Goal: Task Accomplishment & Management: Use online tool/utility

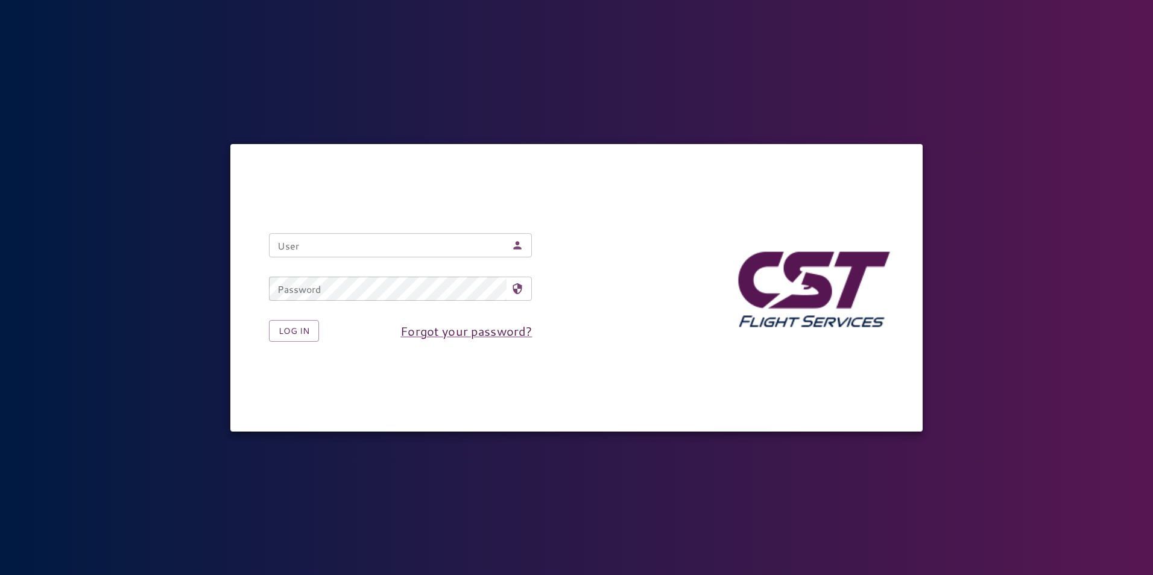
click at [346, 245] on input "User" at bounding box center [388, 245] width 238 height 24
type input "**********"
click at [305, 338] on button "Log in" at bounding box center [294, 331] width 50 height 22
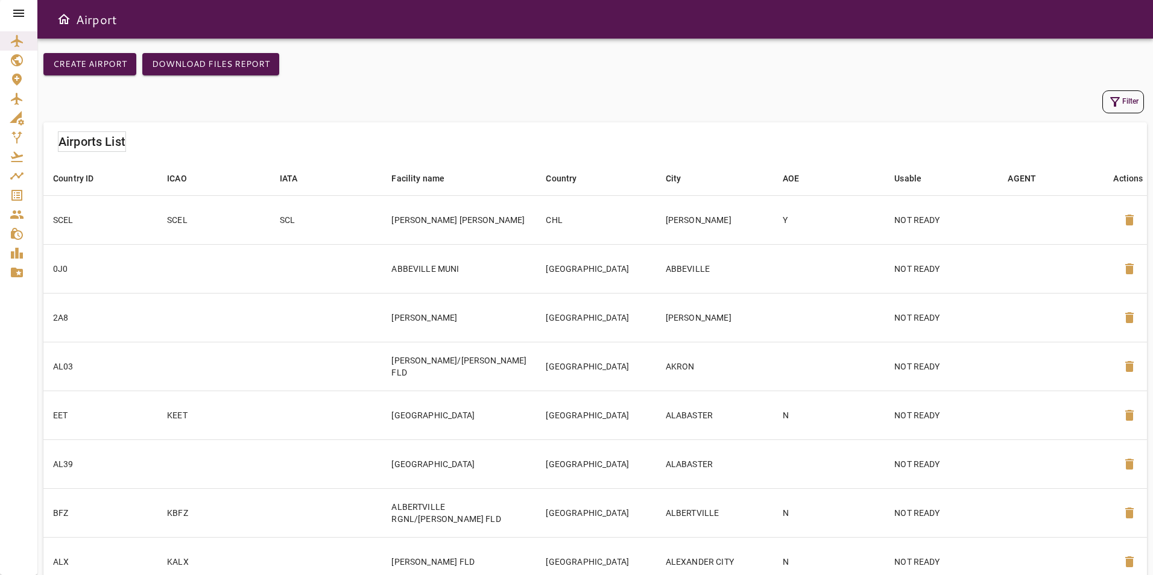
click at [18, 15] on icon at bounding box center [18, 13] width 14 height 14
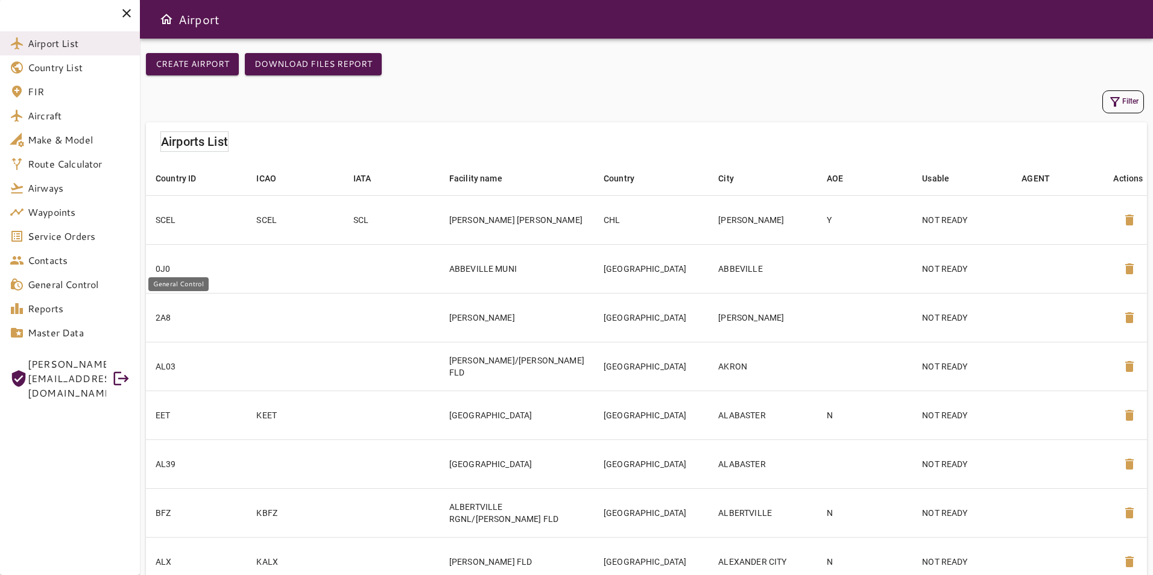
click at [87, 283] on span "General Control" at bounding box center [79, 284] width 103 height 14
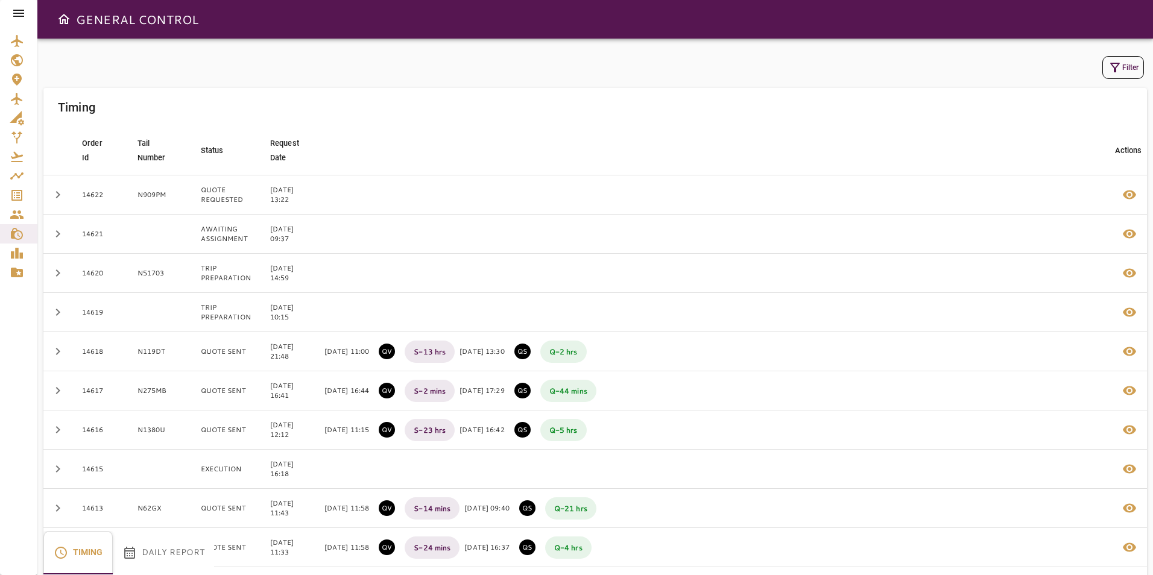
click at [147, 549] on button "Daily Report" at bounding box center [163, 552] width 101 height 43
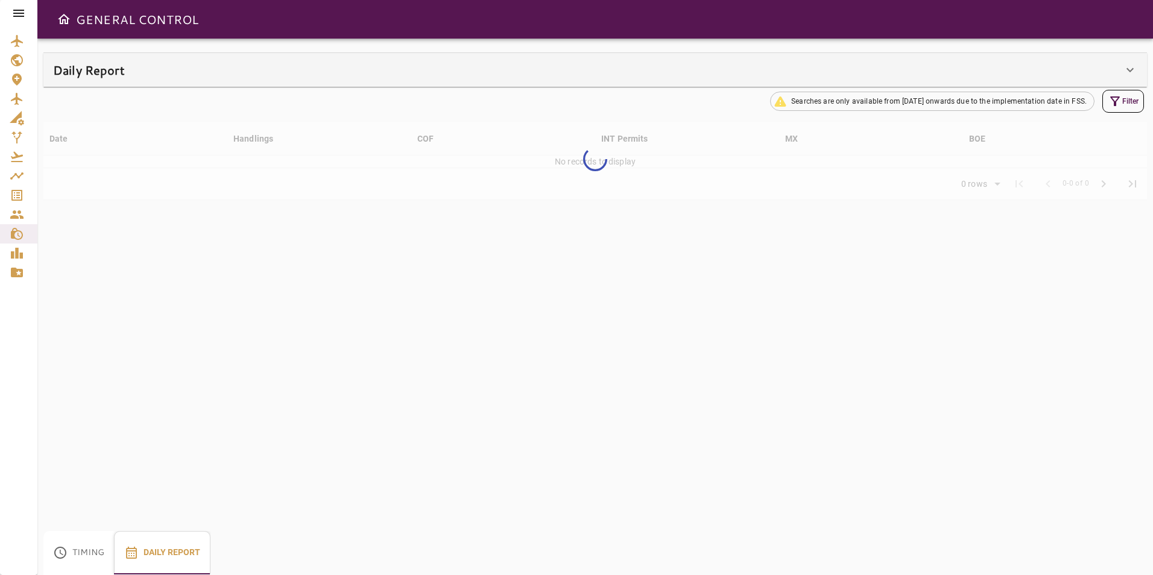
type input "**"
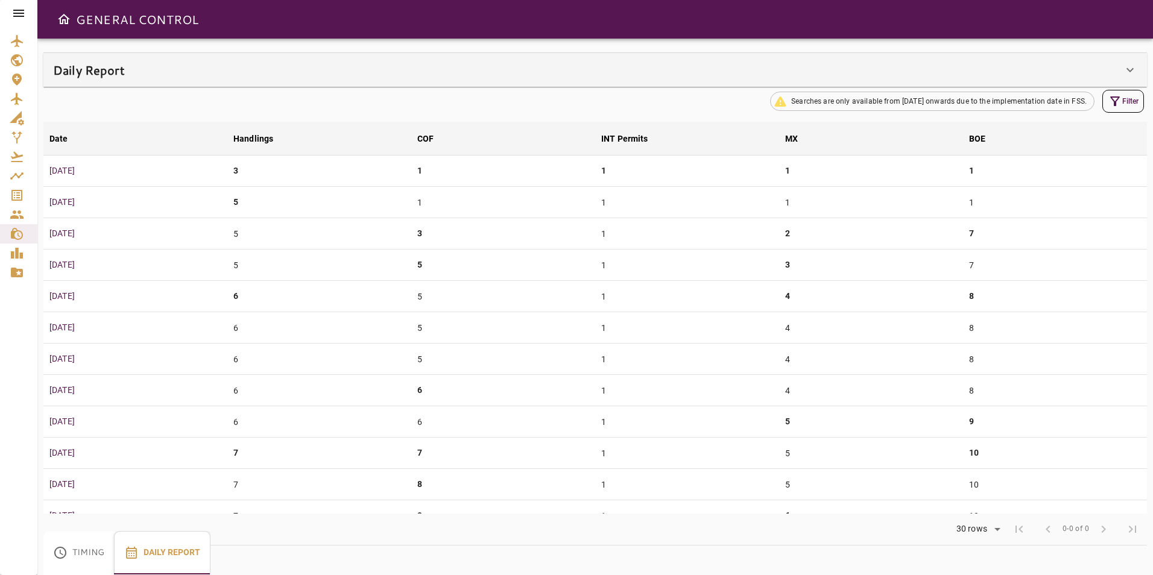
click at [1128, 72] on icon at bounding box center [1130, 70] width 14 height 14
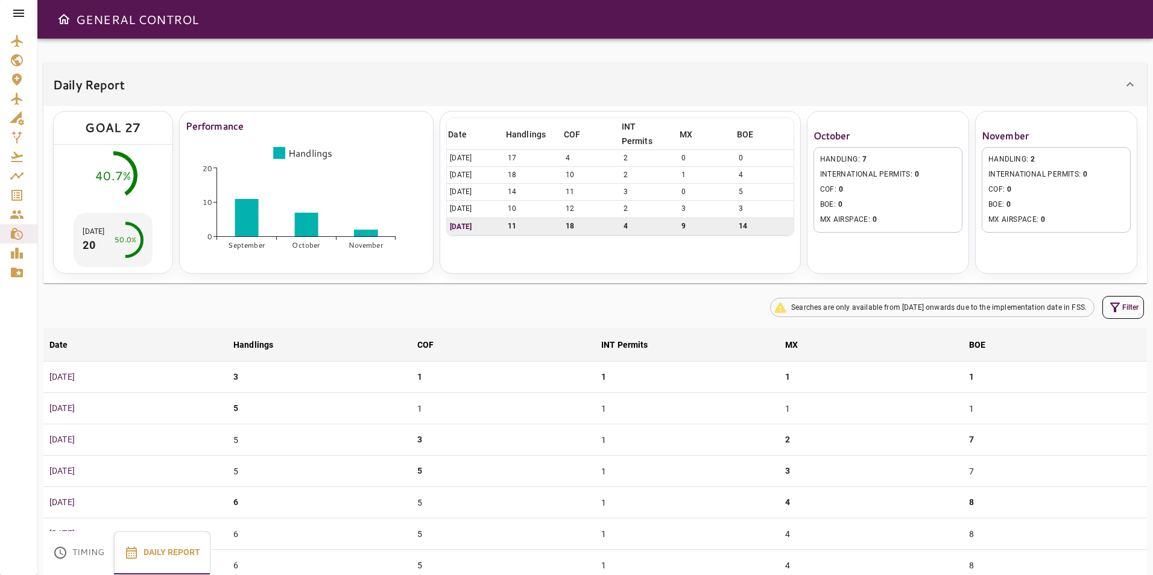
drag, startPoint x: 65, startPoint y: 361, endPoint x: 52, endPoint y: 363, distance: 12.2
click at [56, 363] on td "[DATE]" at bounding box center [135, 377] width 184 height 31
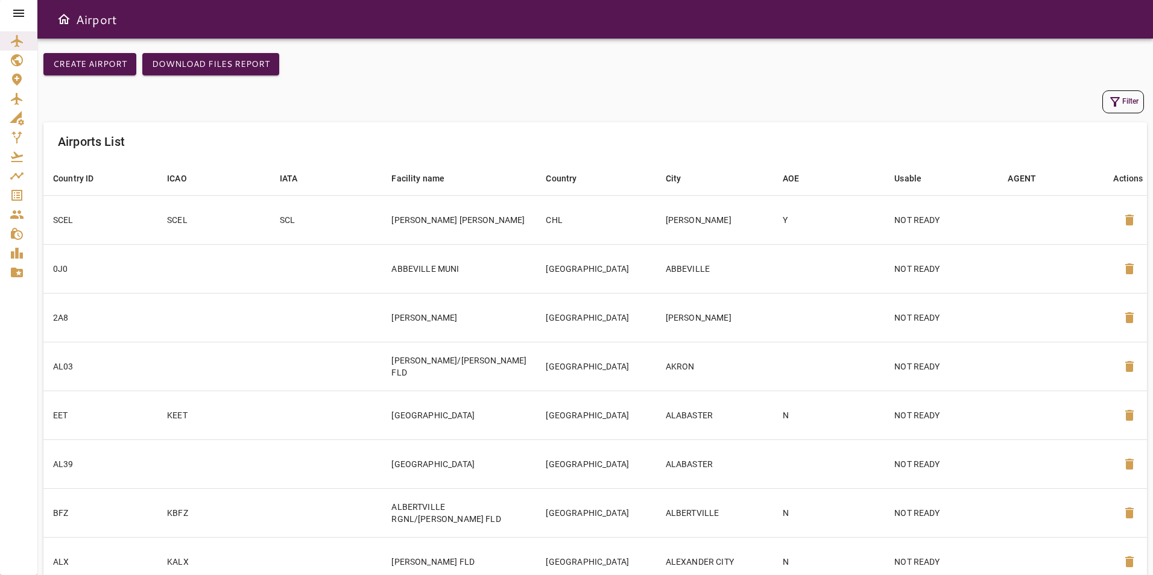
click at [21, 14] on icon at bounding box center [18, 13] width 14 height 14
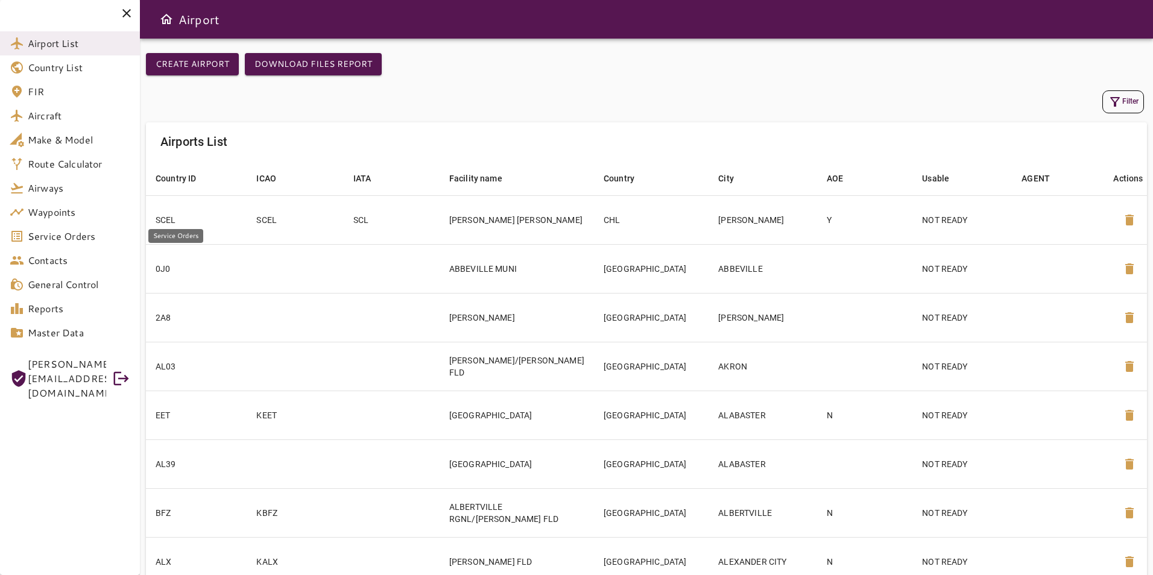
click at [92, 237] on span "Service Orders" at bounding box center [79, 236] width 103 height 14
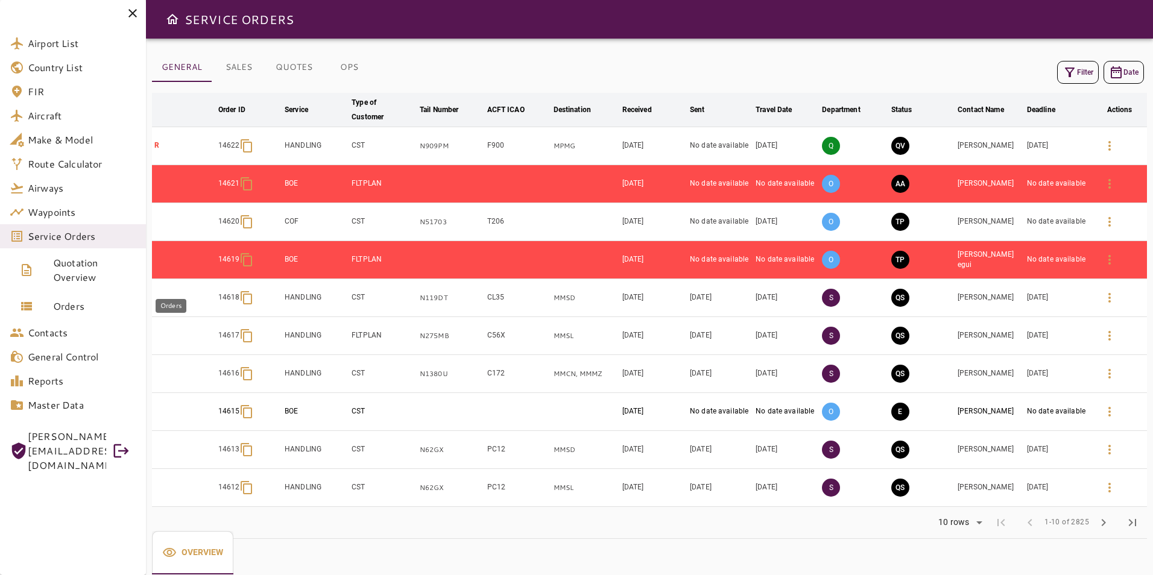
click at [97, 307] on span "Orders" at bounding box center [94, 306] width 83 height 14
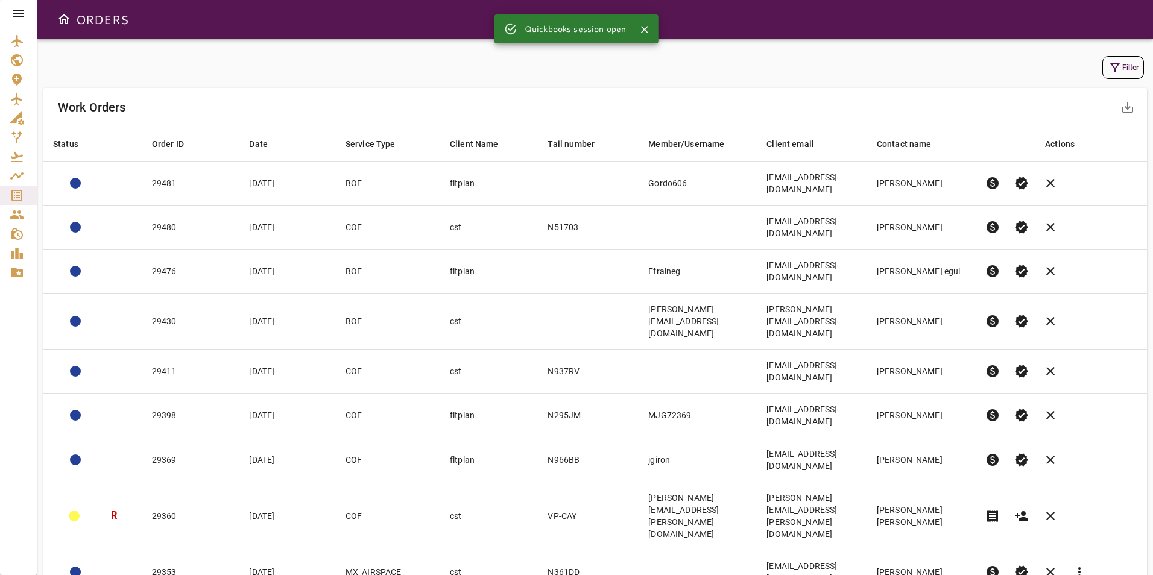
click at [17, 9] on icon at bounding box center [18, 13] width 14 height 14
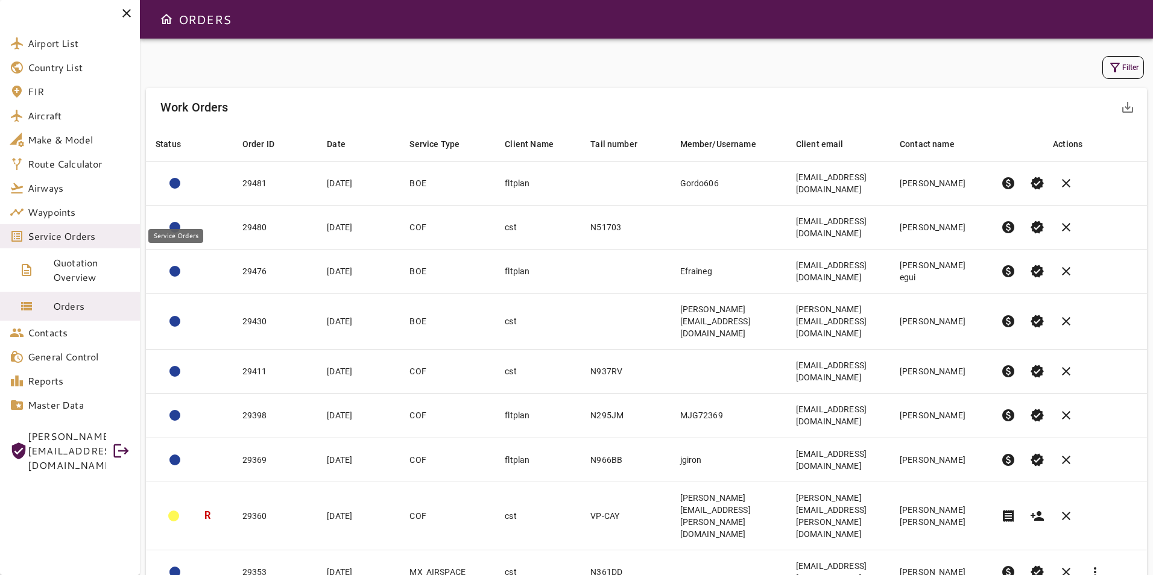
click at [65, 233] on span "Service Orders" at bounding box center [79, 236] width 103 height 14
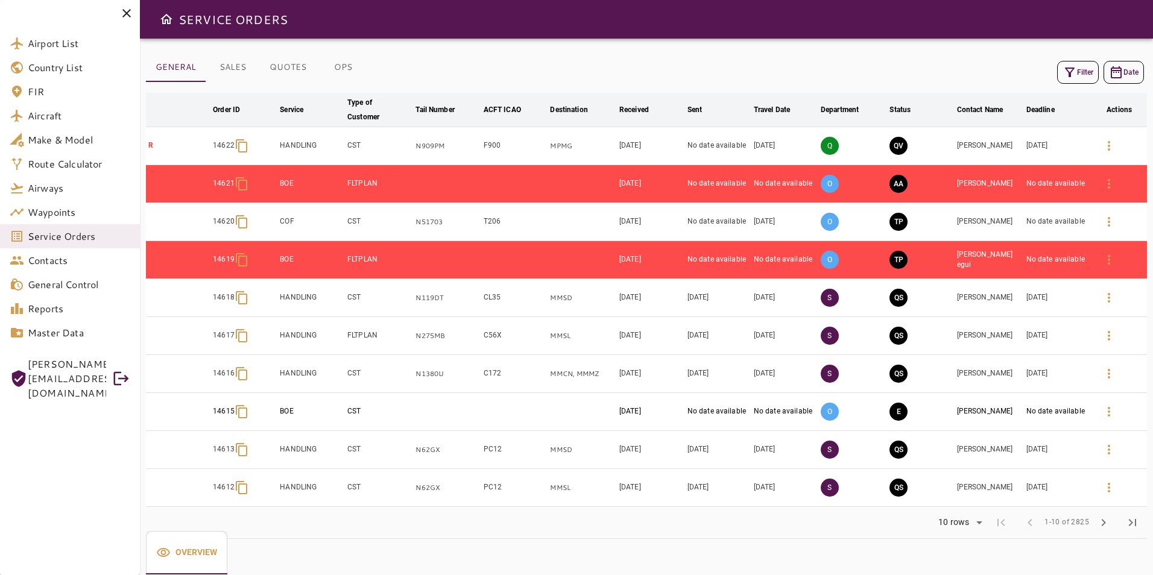
click at [1066, 73] on icon "button" at bounding box center [1070, 72] width 14 height 14
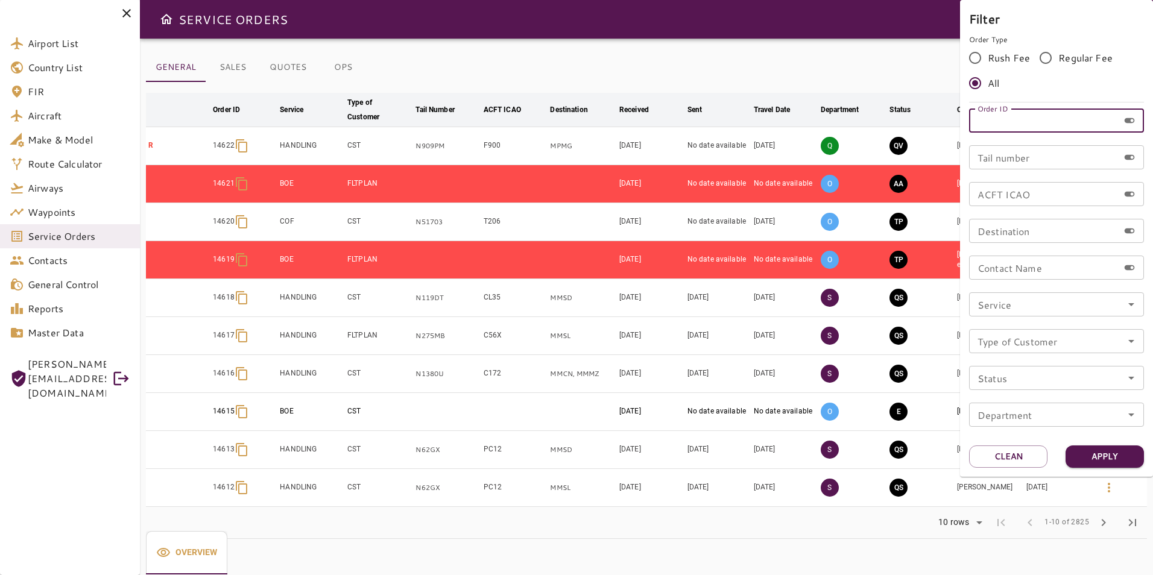
click at [1000, 128] on input "Order ID" at bounding box center [1044, 121] width 150 height 24
drag, startPoint x: 1059, startPoint y: 119, endPoint x: 955, endPoint y: 124, distance: 103.9
click at [955, 124] on div "Filter Order Type Rush Fee Regular Fee All Order ID ***** Order ID Tail number …" at bounding box center [576, 287] width 1153 height 575
type input "*****"
click at [986, 125] on input "*****" at bounding box center [1044, 121] width 150 height 24
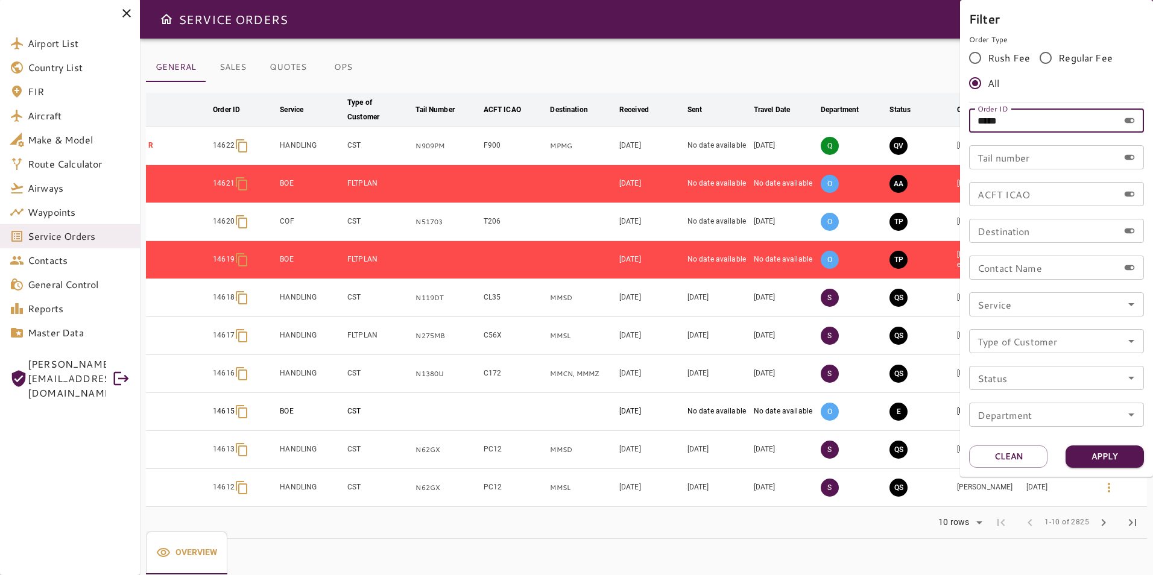
click at [992, 124] on input "*****" at bounding box center [1044, 121] width 150 height 24
click at [992, 123] on input "*****" at bounding box center [1044, 121] width 150 height 24
click at [1117, 448] on button "Apply" at bounding box center [1105, 457] width 78 height 22
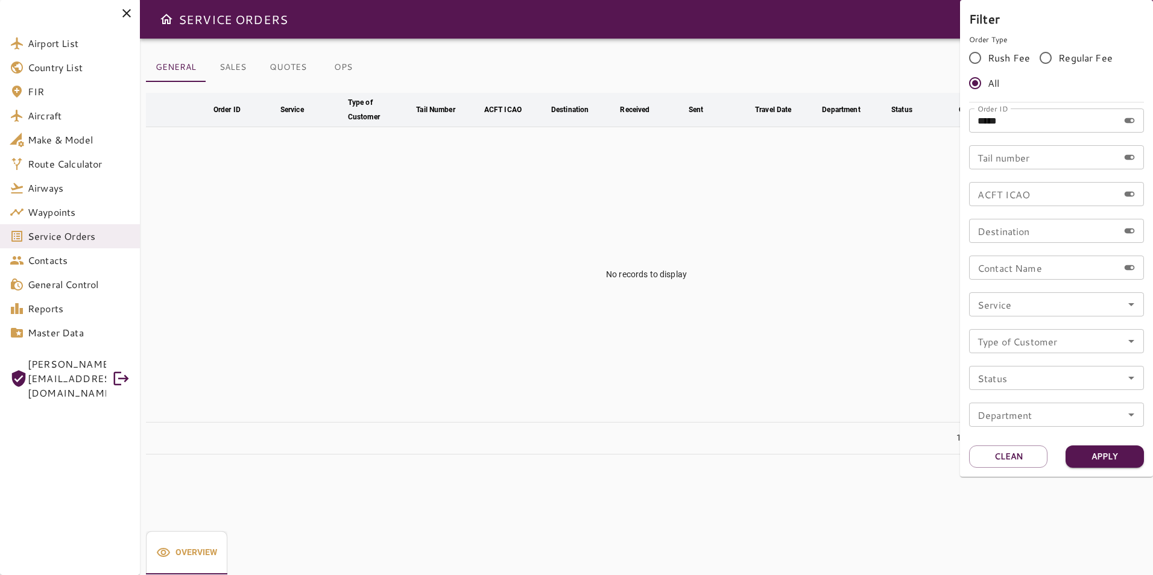
drag, startPoint x: 759, startPoint y: 246, endPoint x: 748, endPoint y: 242, distance: 11.9
click at [760, 246] on div at bounding box center [576, 287] width 1153 height 575
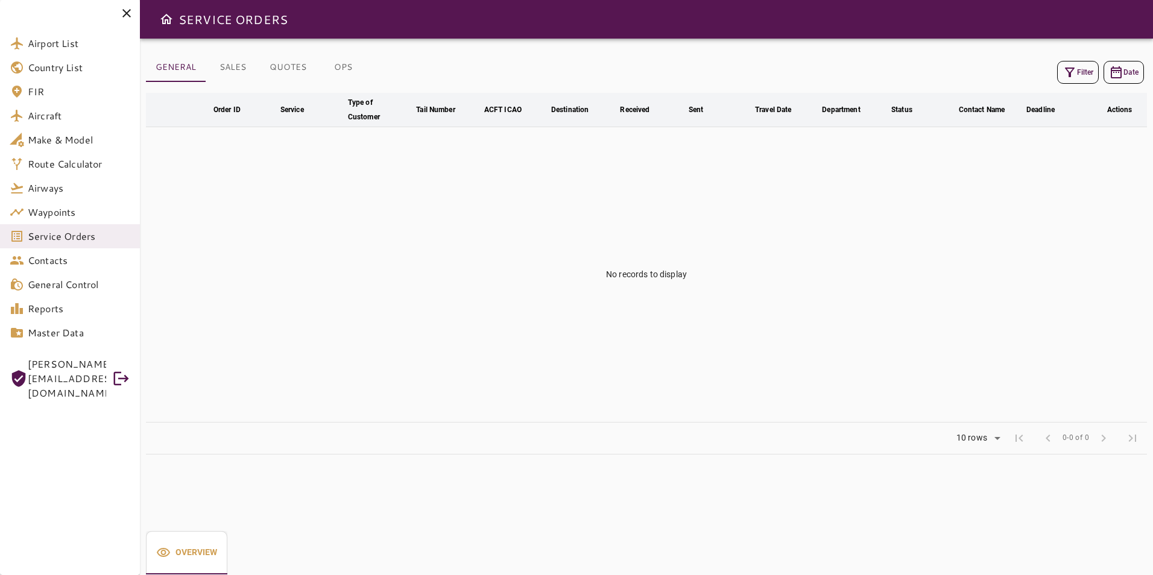
click at [348, 65] on button "OPS" at bounding box center [343, 67] width 54 height 29
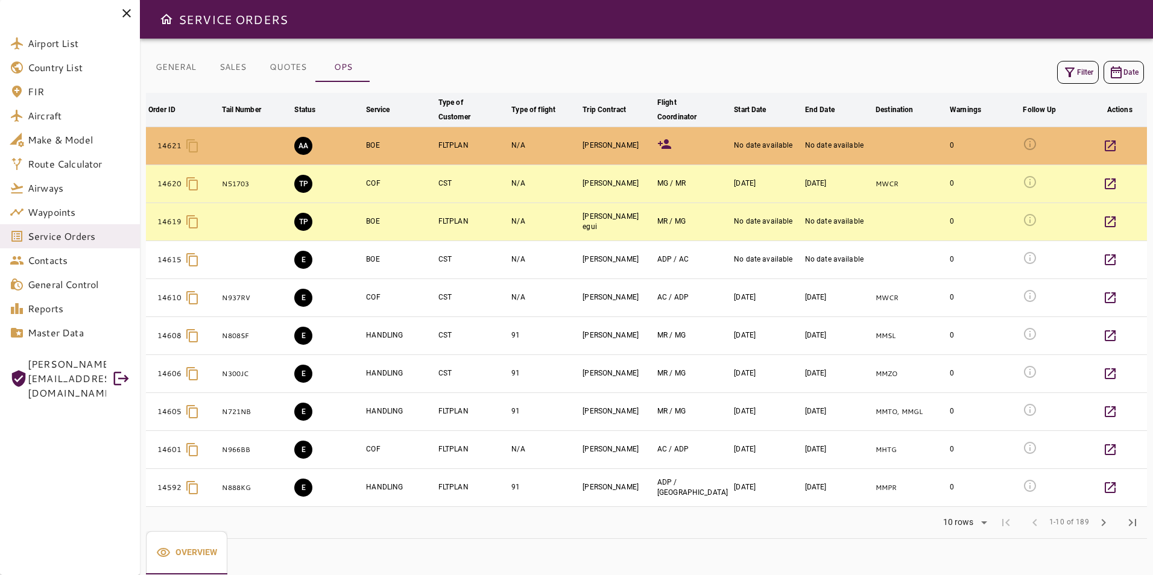
click at [1069, 57] on div "Filter Date Order ID arrow_downward Tail Number arrow_downward Status arrow_dow…" at bounding box center [646, 296] width 1001 height 486
click at [1070, 63] on button "Filter" at bounding box center [1078, 72] width 42 height 23
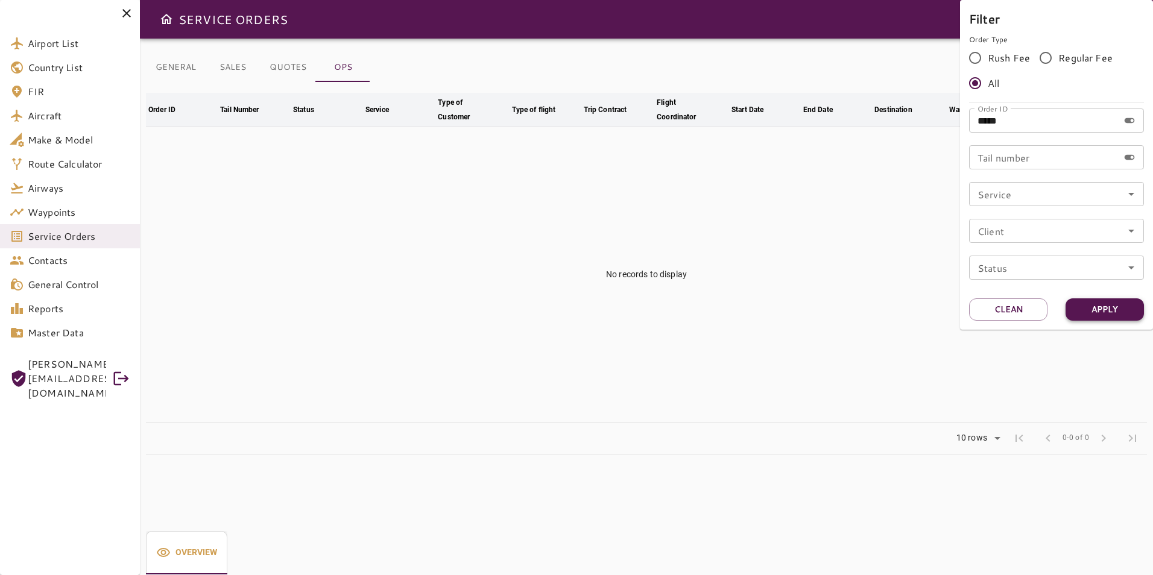
click at [1119, 308] on button "Apply" at bounding box center [1105, 310] width 78 height 22
click at [785, 363] on div at bounding box center [576, 287] width 1153 height 575
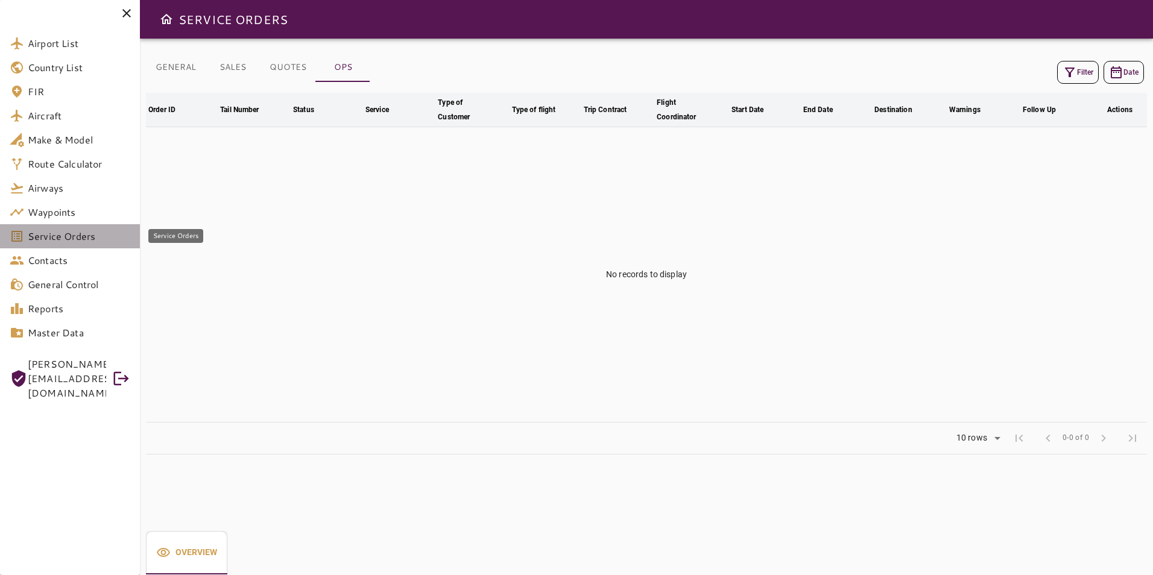
click at [89, 245] on link "Service Orders" at bounding box center [70, 236] width 140 height 24
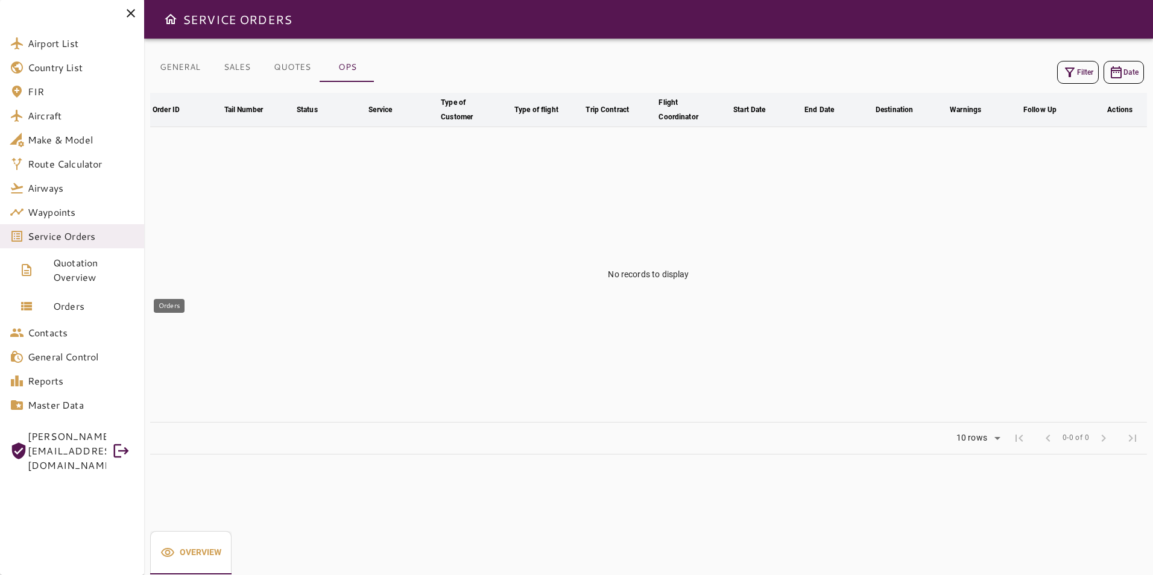
click at [78, 308] on span "Orders" at bounding box center [93, 306] width 81 height 14
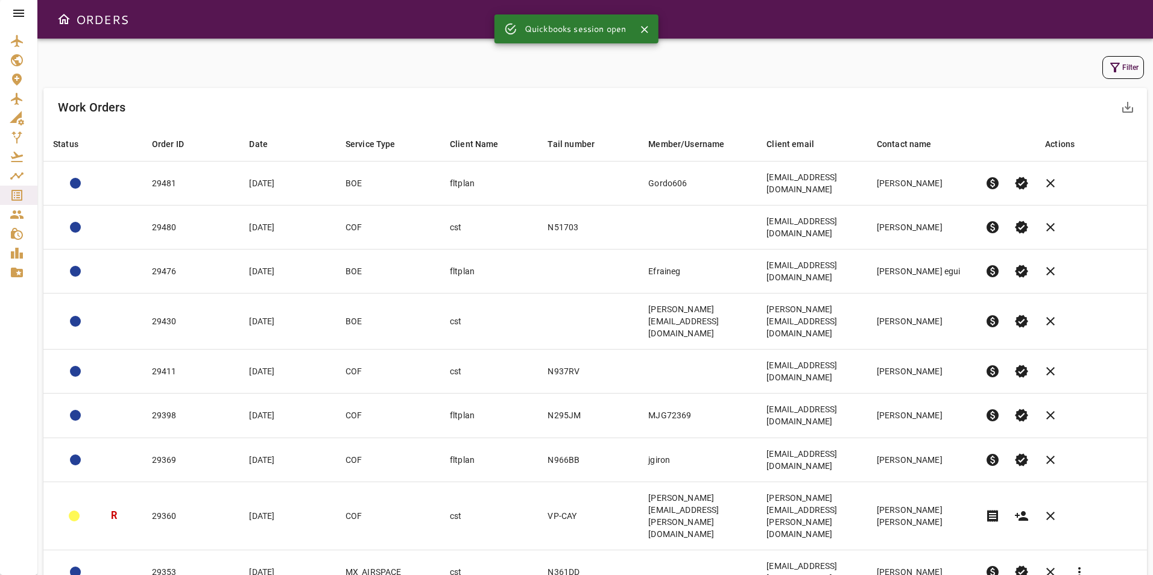
click at [1129, 57] on button "Filter" at bounding box center [1124, 67] width 42 height 23
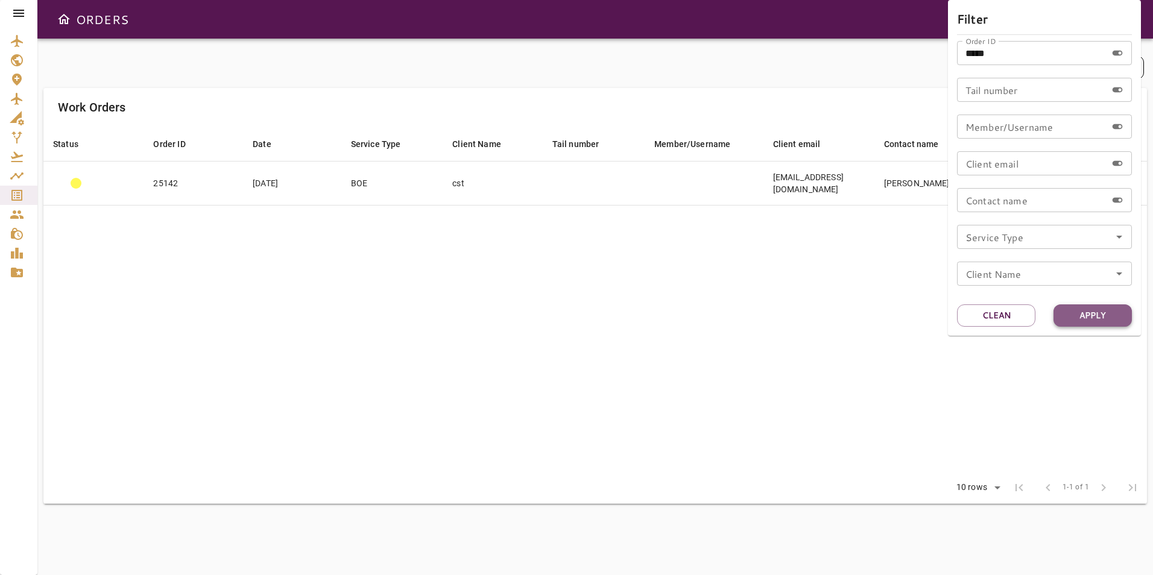
click at [1090, 311] on button "Apply" at bounding box center [1093, 316] width 78 height 22
click at [756, 293] on div at bounding box center [576, 287] width 1153 height 575
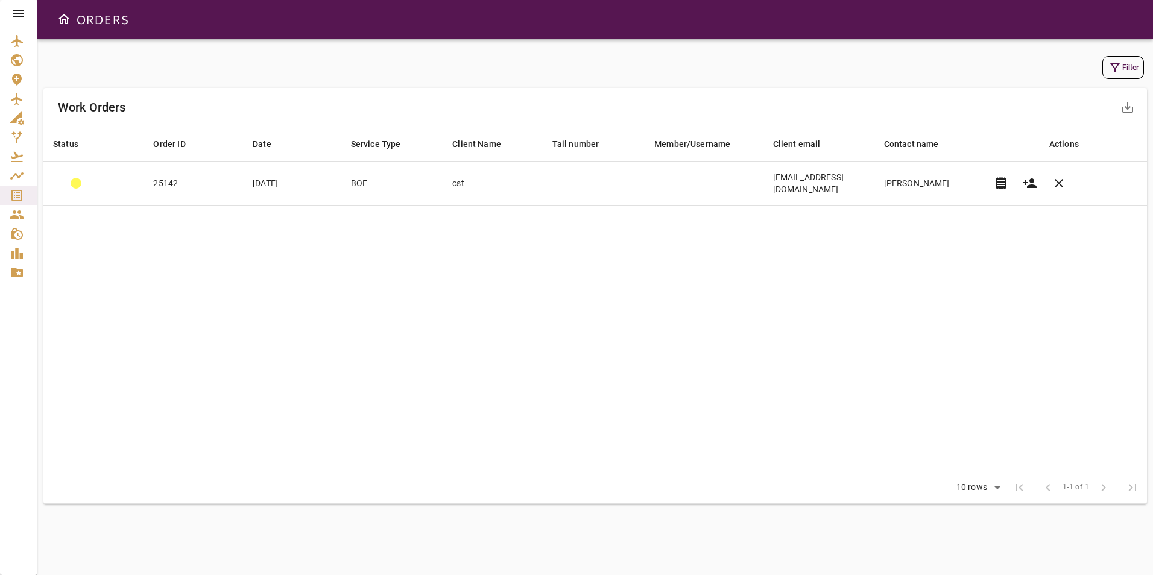
click at [18, 14] on icon at bounding box center [18, 13] width 11 height 7
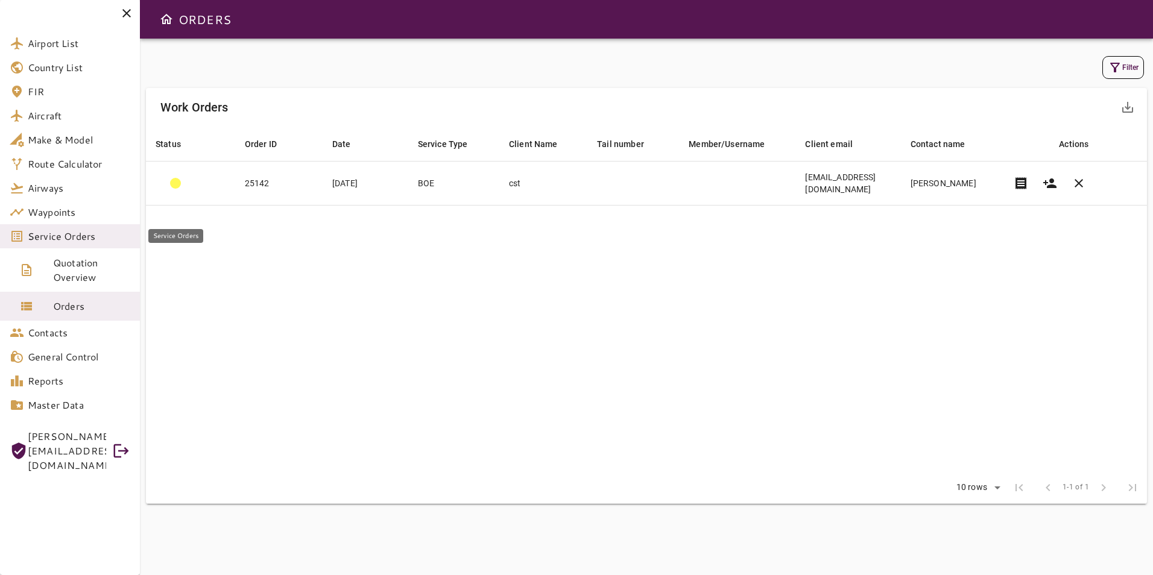
click at [59, 240] on span "Service Orders" at bounding box center [79, 236] width 103 height 14
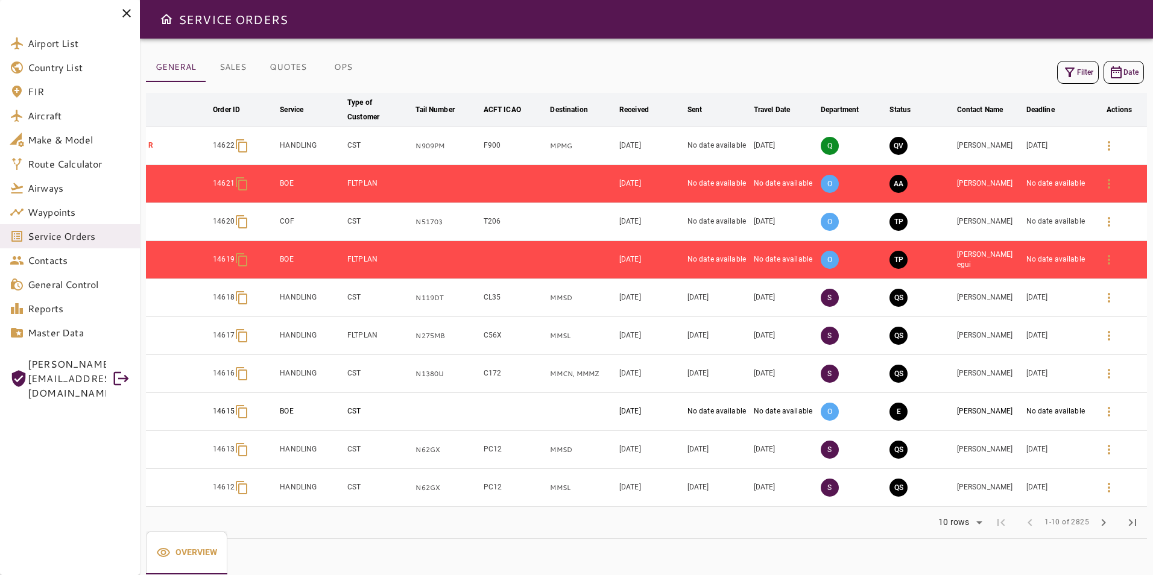
click at [249, 59] on button "SALES" at bounding box center [233, 67] width 54 height 29
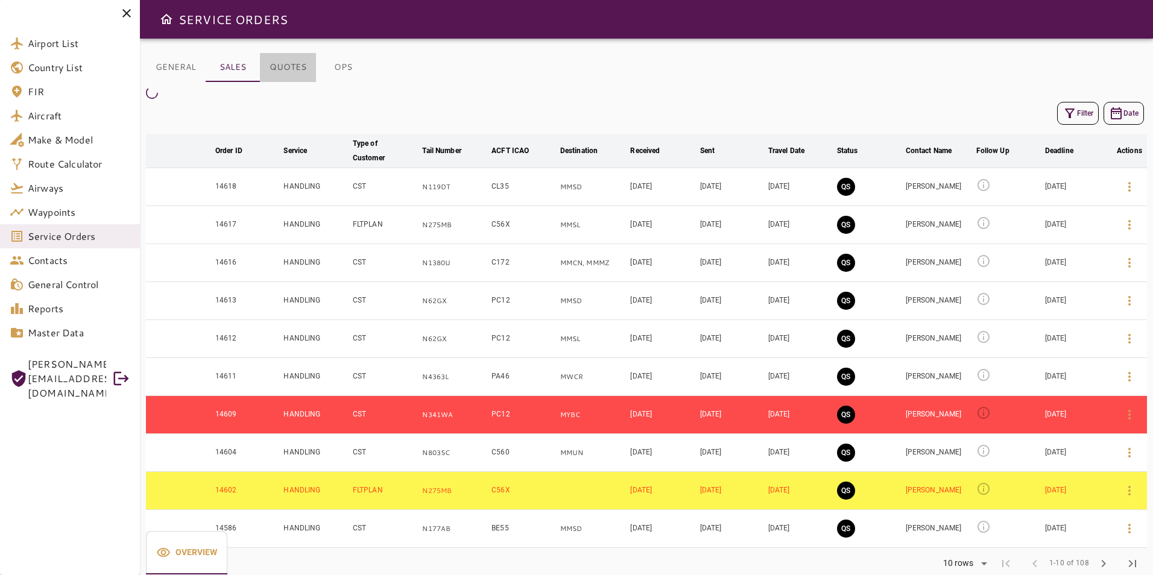
click at [287, 67] on button "QUOTES" at bounding box center [288, 67] width 56 height 29
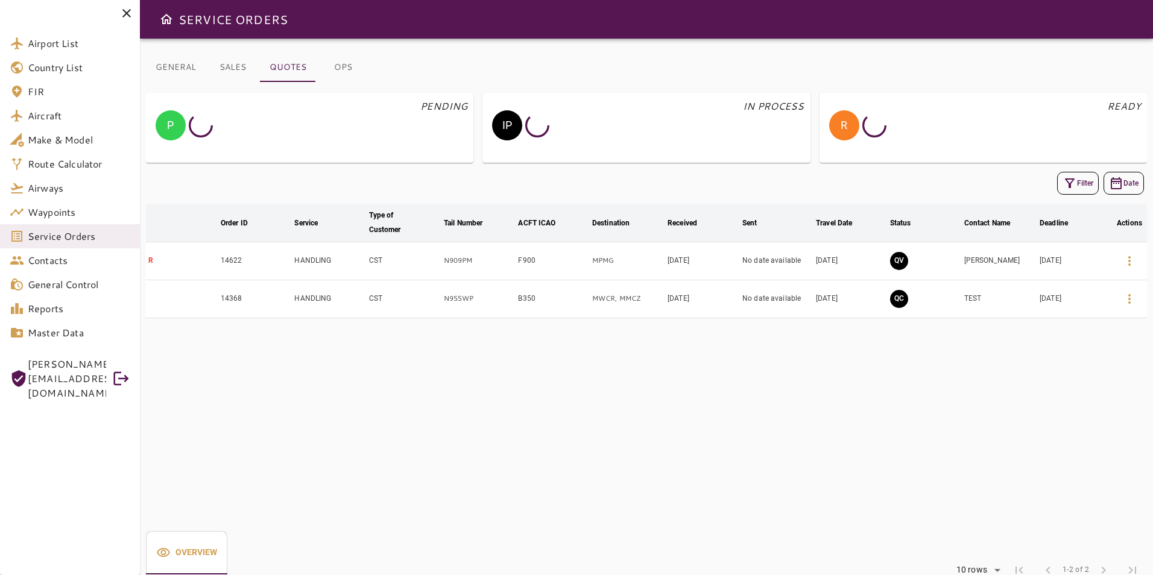
click at [343, 68] on button "OPS" at bounding box center [343, 67] width 54 height 29
